Goal: Task Accomplishment & Management: Manage account settings

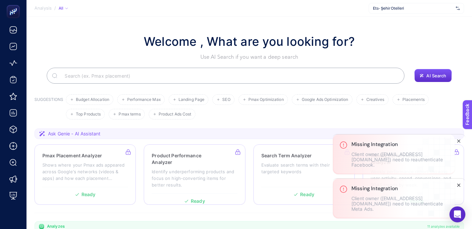
click at [458, 186] on line "Close" at bounding box center [459, 185] width 3 height 3
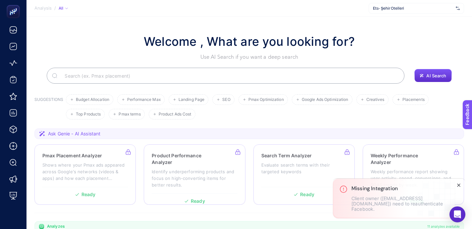
click at [459, 188] on icon "Close" at bounding box center [458, 184] width 5 height 5
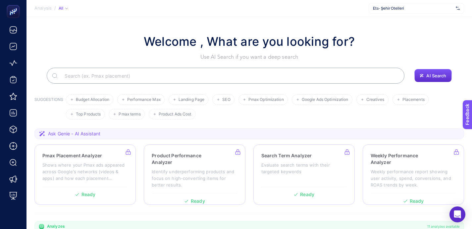
click at [401, 8] on span "Ets- Şehir Otelleri" at bounding box center [413, 8] width 80 height 5
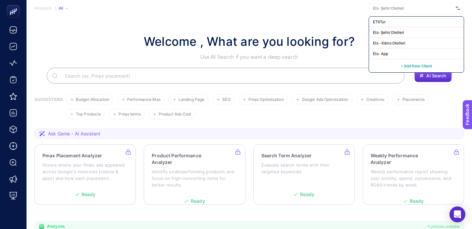
click at [158, 20] on section "Welcome , What are you looking for? Use AI Search if you want a deep search AI …" at bounding box center [250, 229] width 446 height 425
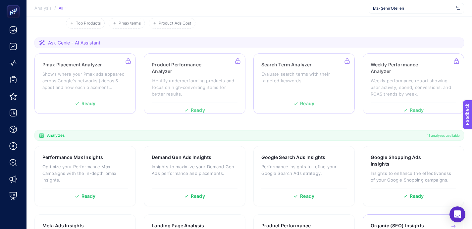
scroll to position [151, 0]
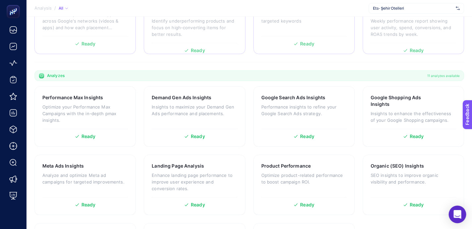
click at [458, 217] on icon "Open Intercom Messenger" at bounding box center [457, 214] width 9 height 9
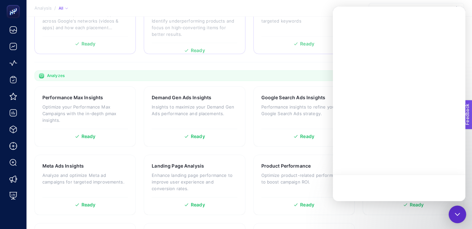
scroll to position [0, 0]
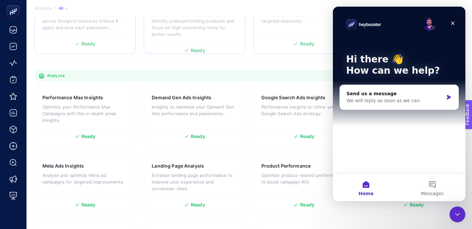
click at [452, 21] on icon "Close" at bounding box center [453, 23] width 5 height 5
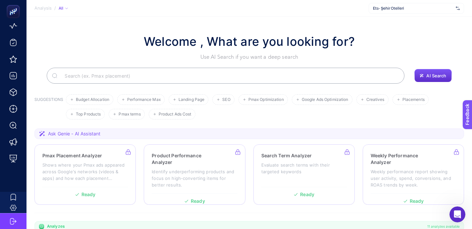
click at [73, 133] on span "Ask Genie - AI Assistant" at bounding box center [74, 133] width 52 height 7
click at [40, 134] on icon at bounding box center [42, 134] width 6 height 6
click at [422, 135] on section "Ask Genie - AI Assistant" at bounding box center [249, 133] width 430 height 11
click at [69, 135] on span "Ask Genie - AI Assistant" at bounding box center [74, 133] width 52 height 7
click at [49, 134] on span "Ask Genie - AI Assistant" at bounding box center [74, 133] width 52 height 7
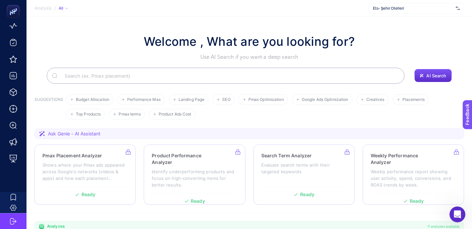
click at [45, 134] on div "Ask Genie - AI Assistant" at bounding box center [70, 133] width 62 height 7
click at [60, 137] on span "Ask Genie - AI Assistant" at bounding box center [74, 133] width 52 height 7
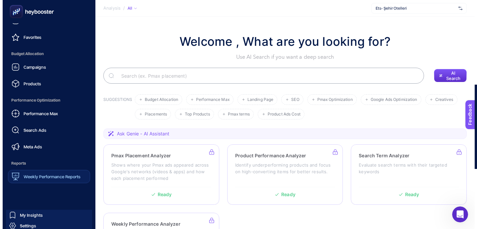
scroll to position [77, 0]
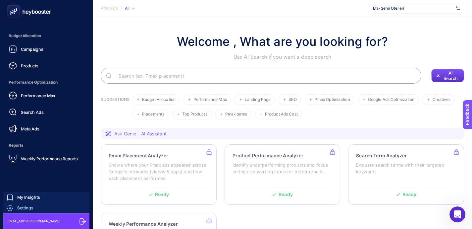
click at [26, 208] on span "Settings" at bounding box center [25, 207] width 16 height 5
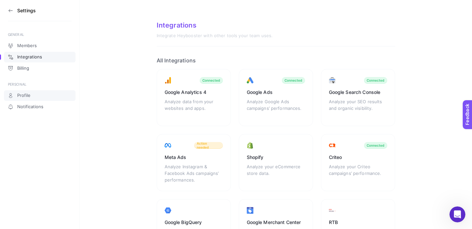
click at [31, 98] on link "Profile" at bounding box center [40, 95] width 72 height 11
